Goal: Check status: Check status

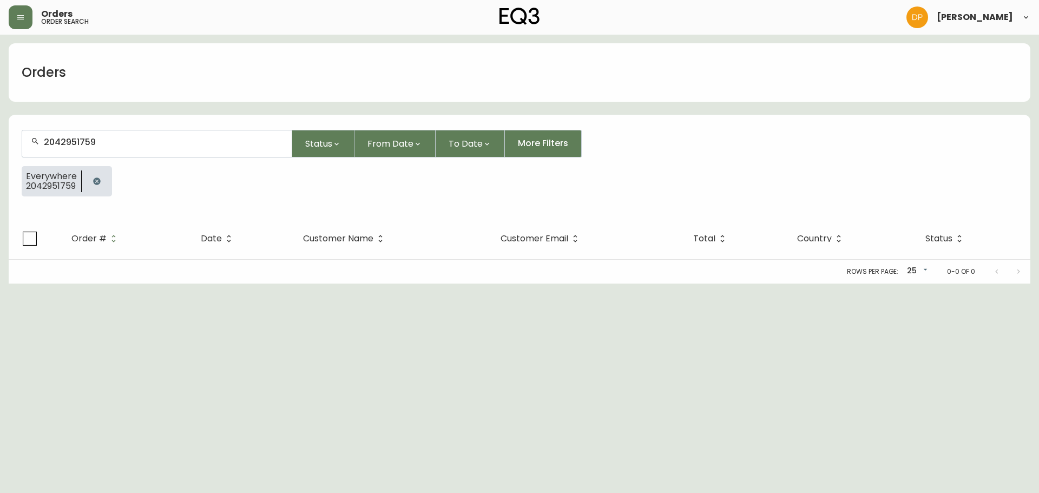
click at [95, 183] on icon "button" at bounding box center [96, 181] width 7 height 7
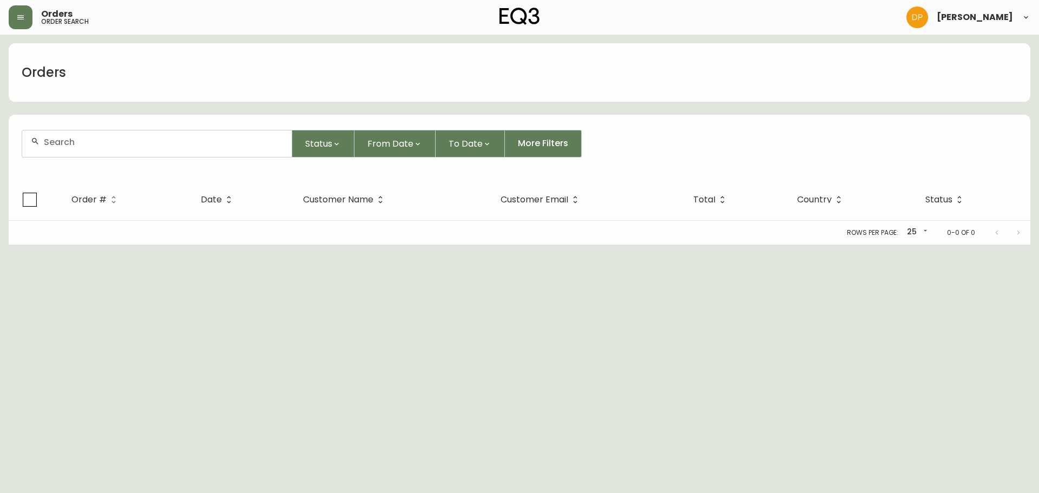
click at [107, 151] on div at bounding box center [157, 143] width 270 height 27
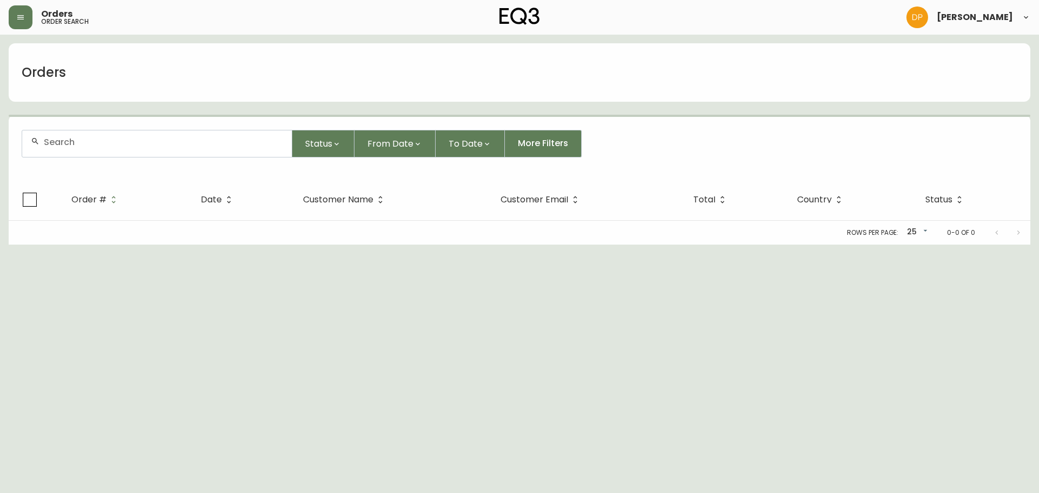
paste input "[EMAIL_ADDRESS][PERSON_NAME][DOMAIN_NAME]"
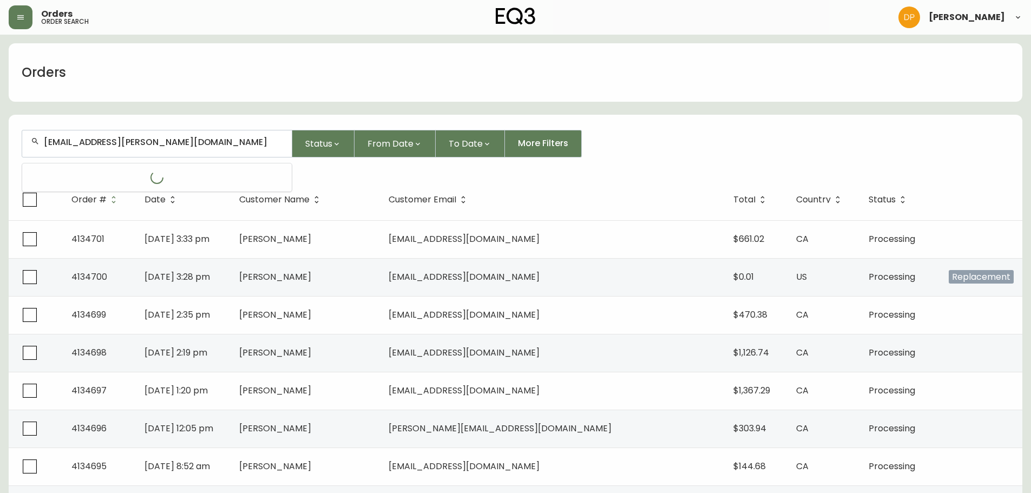
type input "[EMAIL_ADDRESS][PERSON_NAME][DOMAIN_NAME]"
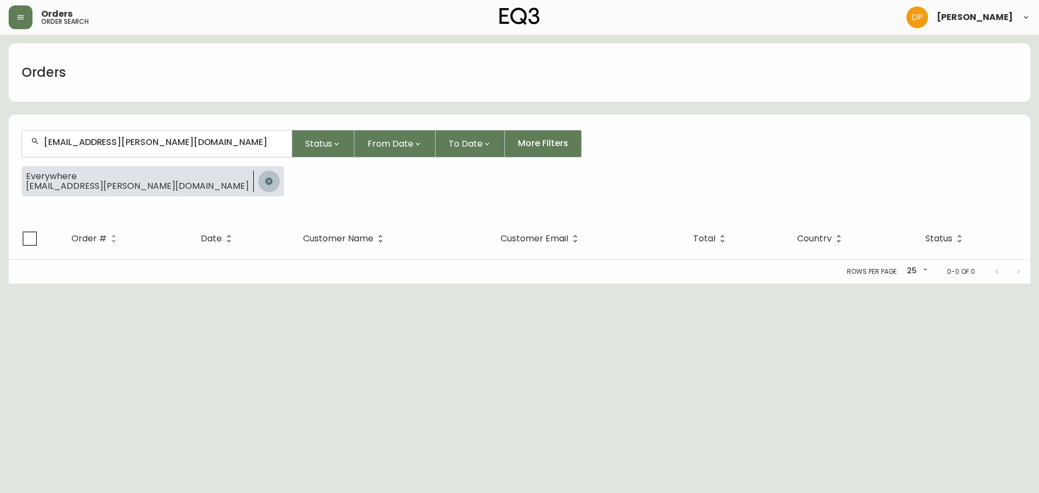
click at [265, 179] on icon "button" at bounding box center [269, 181] width 9 height 9
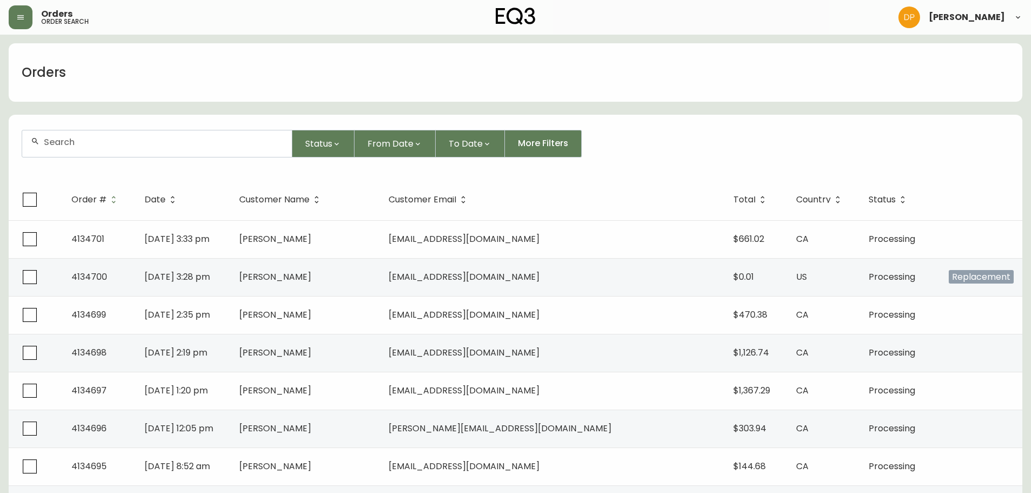
click at [96, 139] on input "text" at bounding box center [163, 142] width 239 height 10
paste input "4134576"
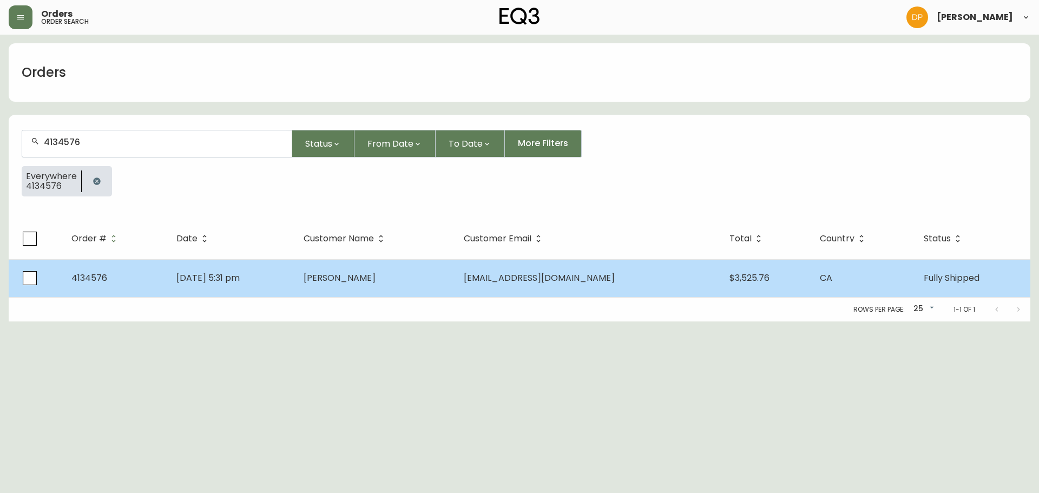
type input "4134576"
click at [184, 287] on td "[DATE] 5:31 pm" at bounding box center [231, 278] width 127 height 38
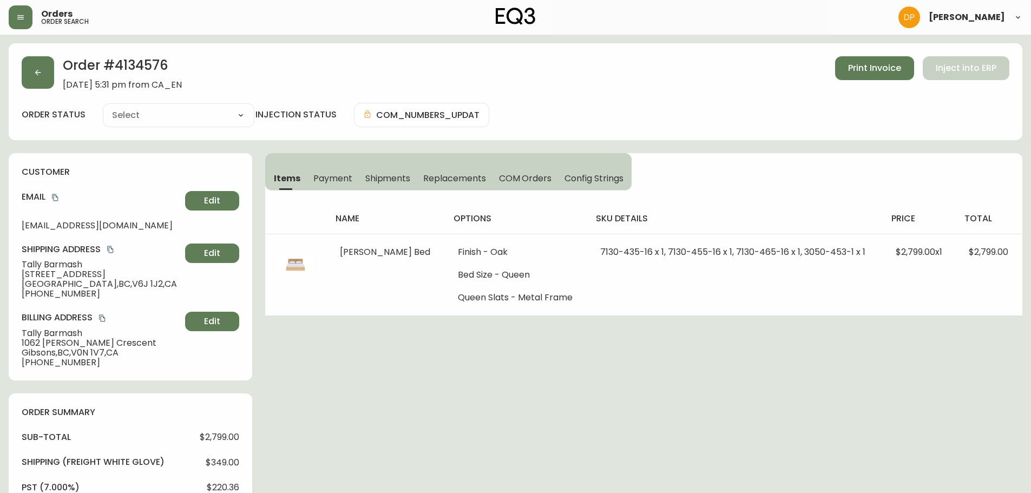
type input "Fully Shipped"
select select "FULLY_SHIPPED"
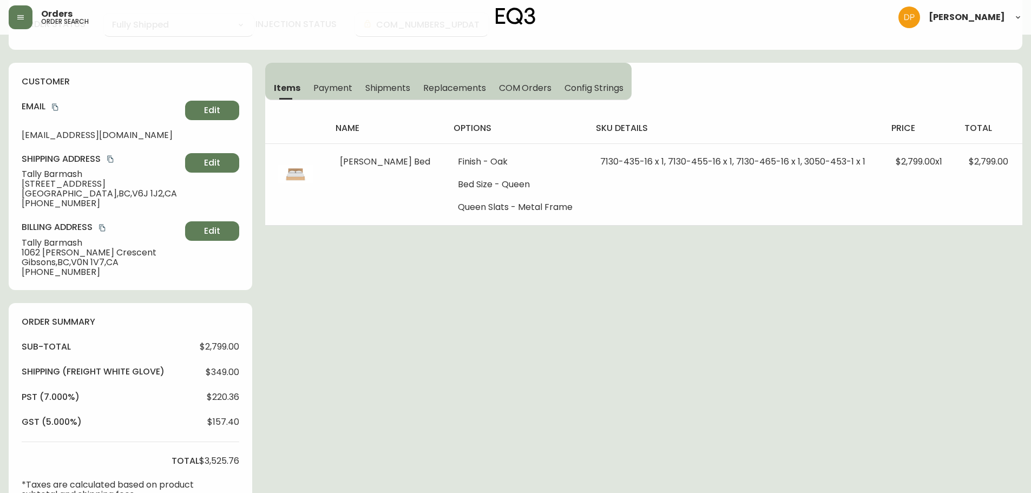
scroll to position [217, 0]
